Goal: Task Accomplishment & Management: Use online tool/utility

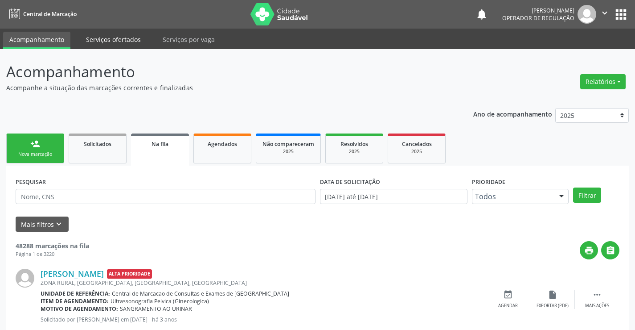
click at [115, 36] on link "Serviços ofertados" at bounding box center [113, 40] width 67 height 16
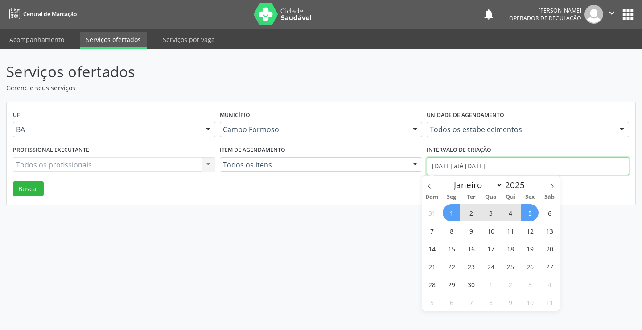
drag, startPoint x: 515, startPoint y: 168, endPoint x: 419, endPoint y: 171, distance: 95.9
click at [419, 171] on div "Profissional executante Todos os profissionais Todos os profissionais Nenhum re…" at bounding box center [321, 162] width 621 height 38
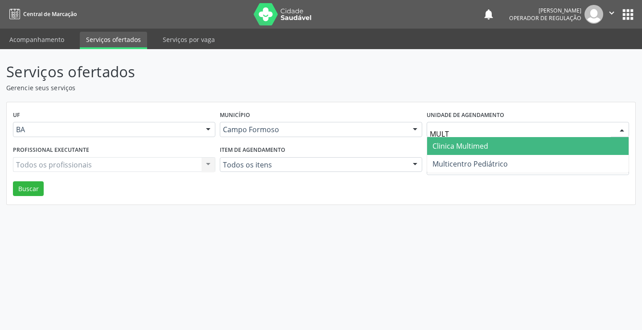
type input "MULTI"
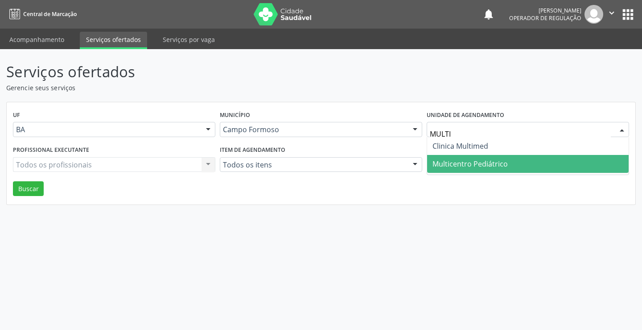
click at [481, 162] on span "Multicentro Pediátrico" at bounding box center [470, 164] width 75 height 10
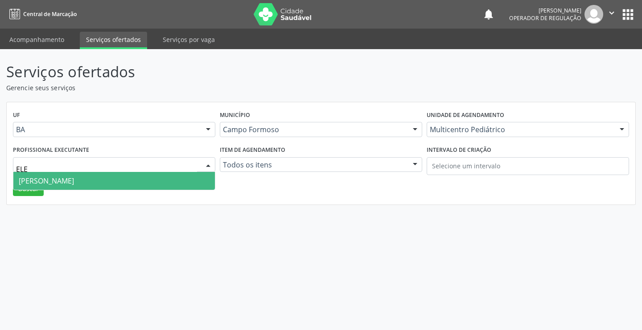
click at [74, 177] on span "[PERSON_NAME]" at bounding box center [46, 181] width 55 height 10
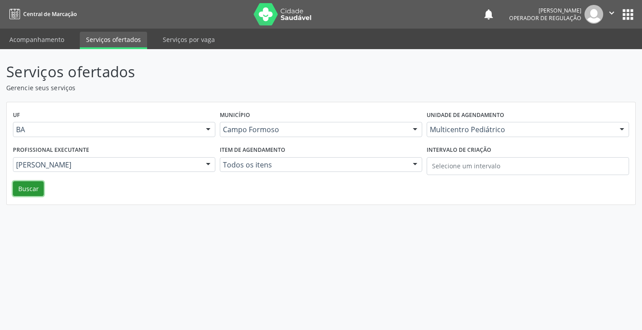
drag, startPoint x: 36, startPoint y: 184, endPoint x: 41, endPoint y: 185, distance: 6.1
click at [37, 184] on button "Buscar" at bounding box center [28, 188] width 31 height 15
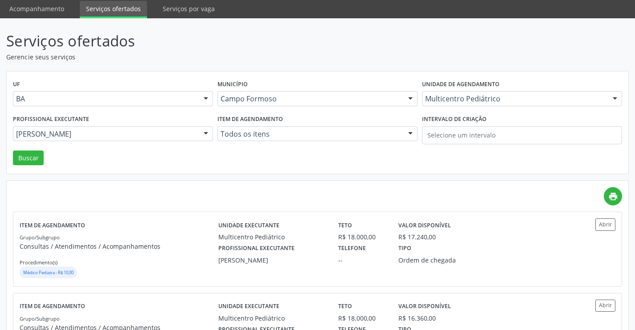
scroll to position [45, 0]
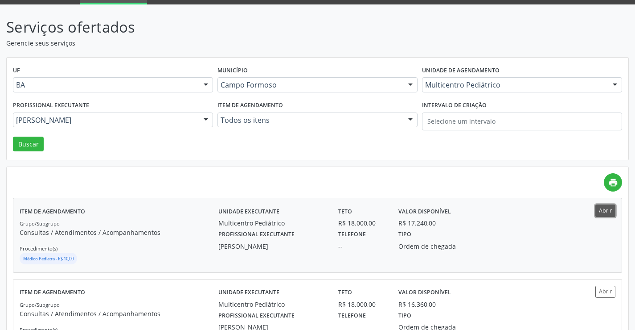
click at [607, 209] on button "Abrir" at bounding box center [606, 210] width 20 height 12
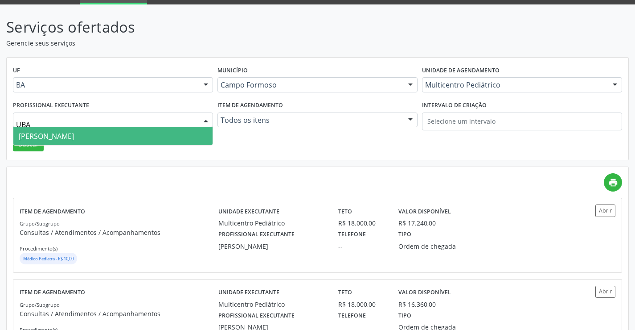
type input "UBAL"
click at [74, 135] on span "[PERSON_NAME]" at bounding box center [46, 136] width 55 height 10
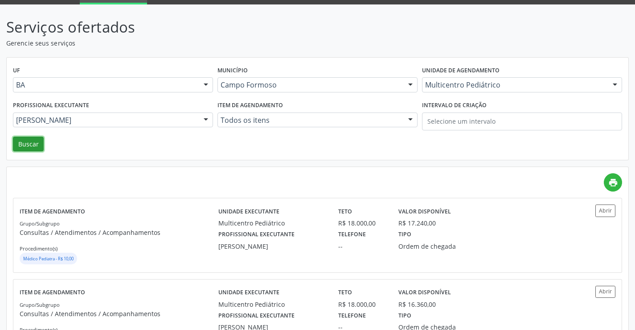
click at [26, 142] on button "Buscar" at bounding box center [28, 143] width 31 height 15
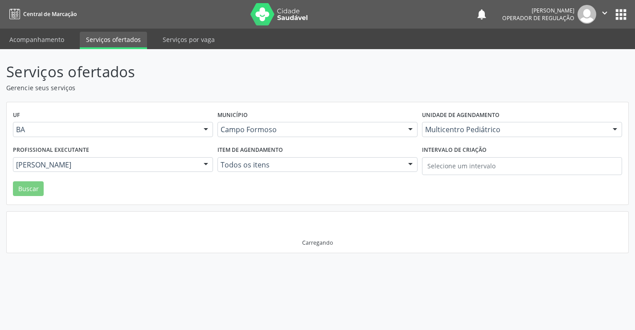
scroll to position [0, 0]
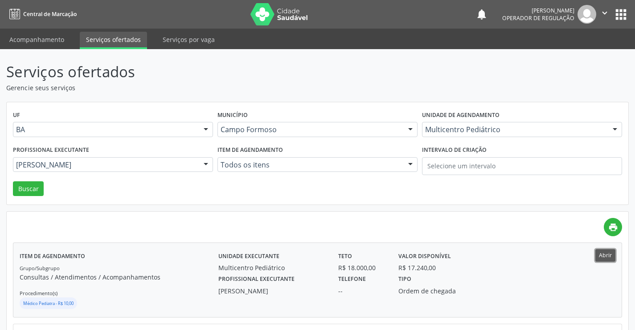
click at [605, 256] on button "Abrir" at bounding box center [606, 255] width 20 height 12
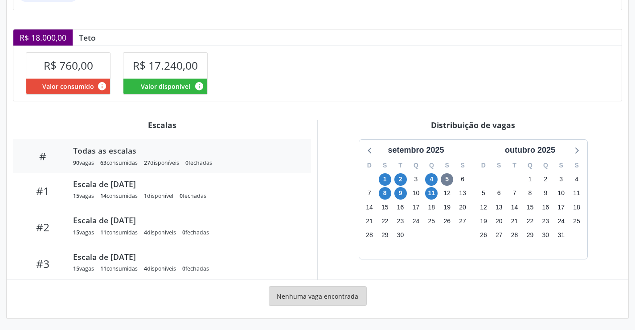
scroll to position [174, 0]
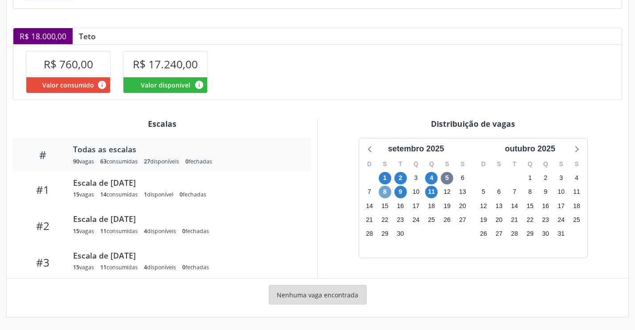
click at [385, 192] on span "8" at bounding box center [385, 191] width 12 height 12
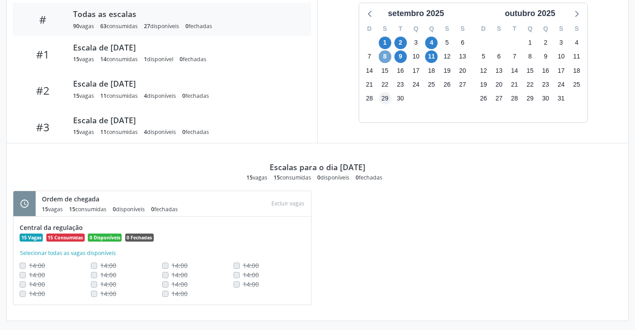
scroll to position [309, 0]
click at [401, 54] on span "9" at bounding box center [401, 56] width 12 height 12
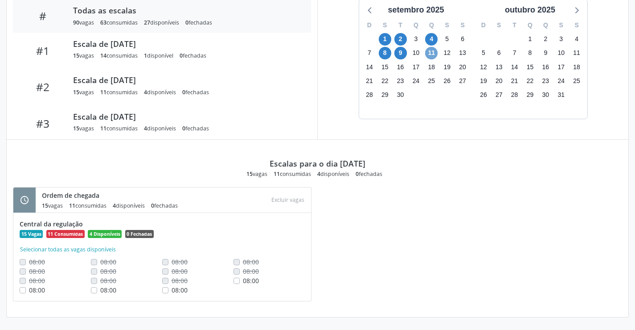
click at [433, 50] on span "11" at bounding box center [431, 53] width 12 height 12
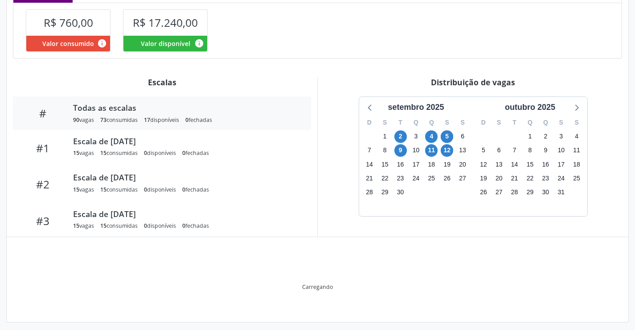
scroll to position [220, 0]
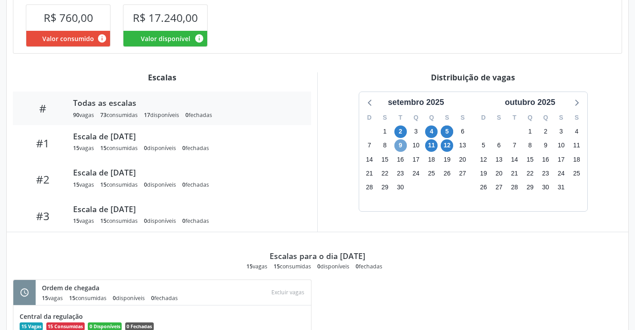
click at [402, 144] on span "9" at bounding box center [401, 145] width 12 height 12
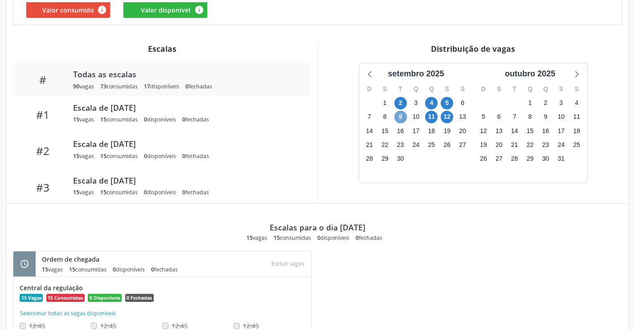
scroll to position [309, 0]
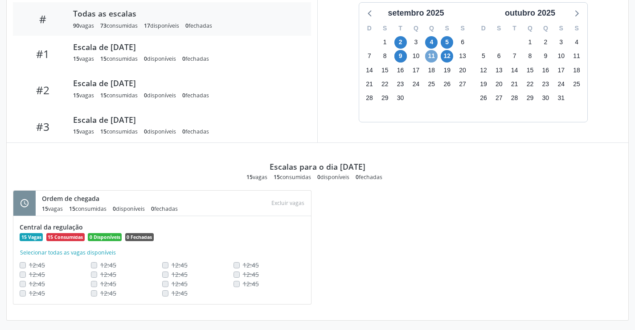
click at [434, 56] on span "11" at bounding box center [431, 56] width 12 height 12
click at [448, 54] on span "12" at bounding box center [447, 56] width 12 height 12
